Goal: Task Accomplishment & Management: Manage account settings

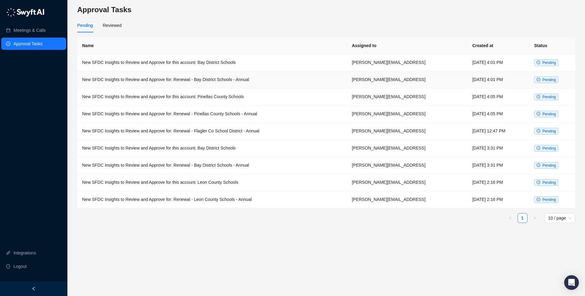
click at [467, 82] on td "[DATE] 4:01 PM" at bounding box center [498, 79] width 62 height 17
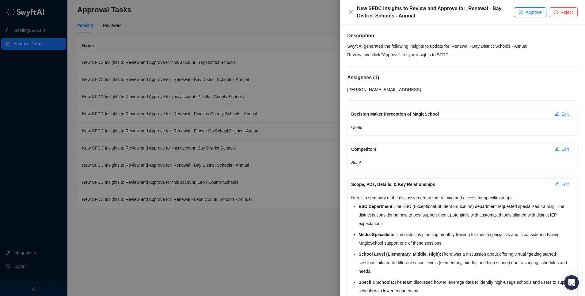
click at [277, 64] on div at bounding box center [292, 148] width 585 height 296
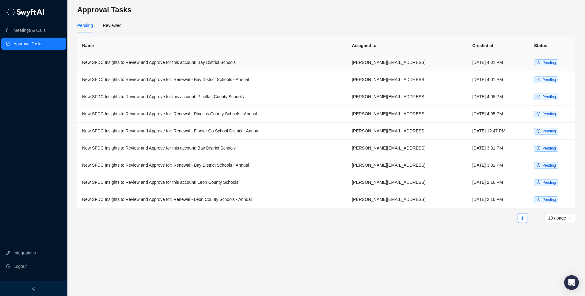
click at [231, 64] on td "New SFDC Insights to Review and Approve for this account: Bay District Schools" at bounding box center [212, 62] width 270 height 17
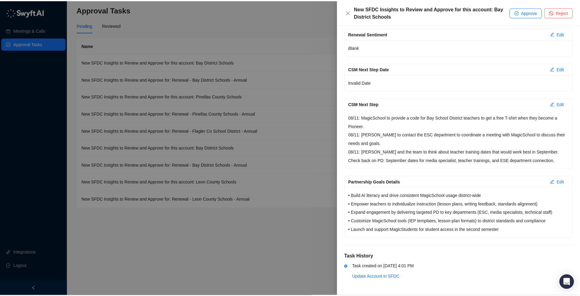
scroll to position [141, 0]
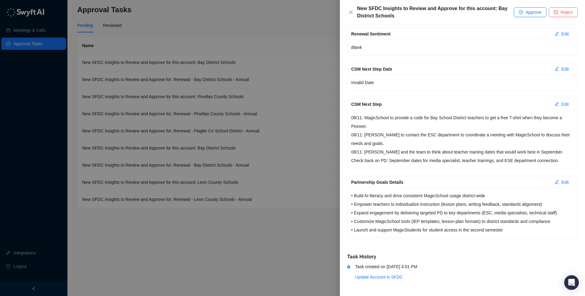
click at [300, 232] on div at bounding box center [292, 148] width 585 height 296
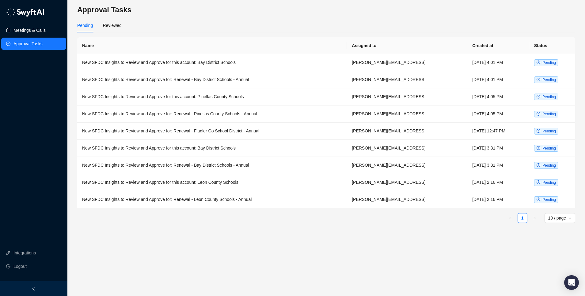
click at [14, 36] on link "Meetings & Calls" at bounding box center [29, 30] width 32 height 12
